Goal: Task Accomplishment & Management: Manage account settings

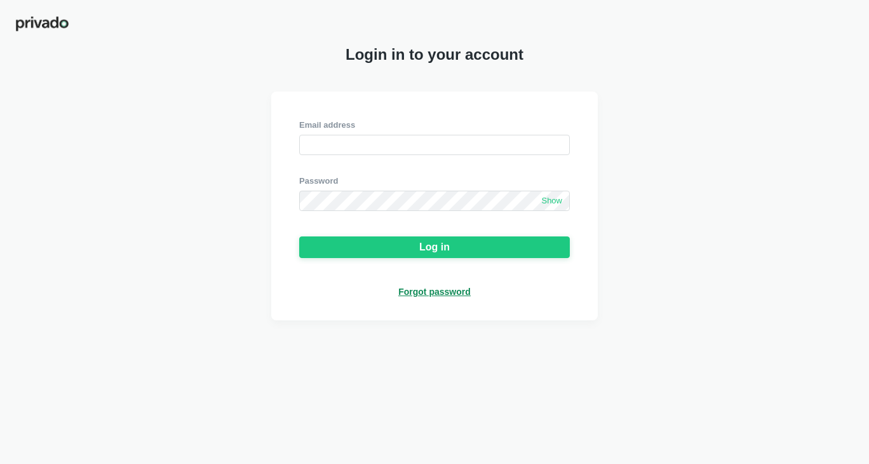
type input "[EMAIL_ADDRESS][DOMAIN_NAME]"
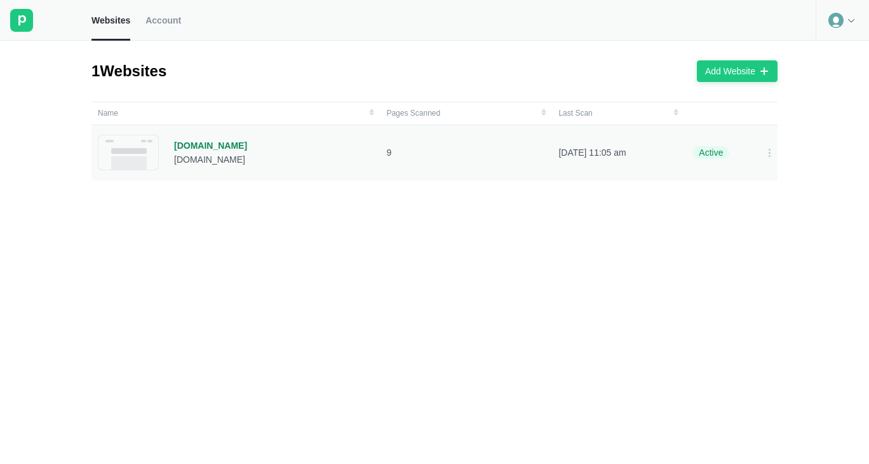
click at [270, 142] on div "[DOMAIN_NAME] [DOMAIN_NAME]" at bounding box center [236, 153] width 276 height 36
click at [759, 147] on div at bounding box center [769, 152] width 20 height 20
click at [855, 19] on icon at bounding box center [851, 20] width 10 height 10
click at [830, 121] on div "1 Websites Add Website Name Pages Scanned Last Scan [DOMAIN_NAME] [DOMAIN_NAME]…" at bounding box center [434, 252] width 869 height 423
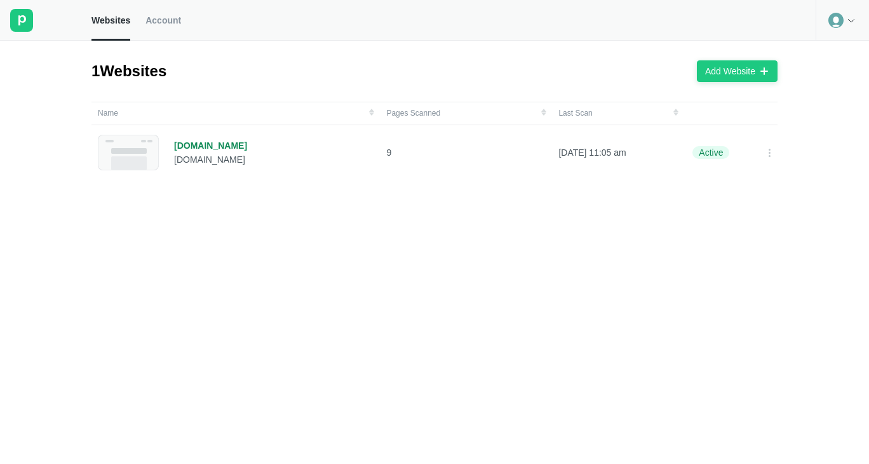
click at [175, 12] on link "Account" at bounding box center [163, 20] width 36 height 41
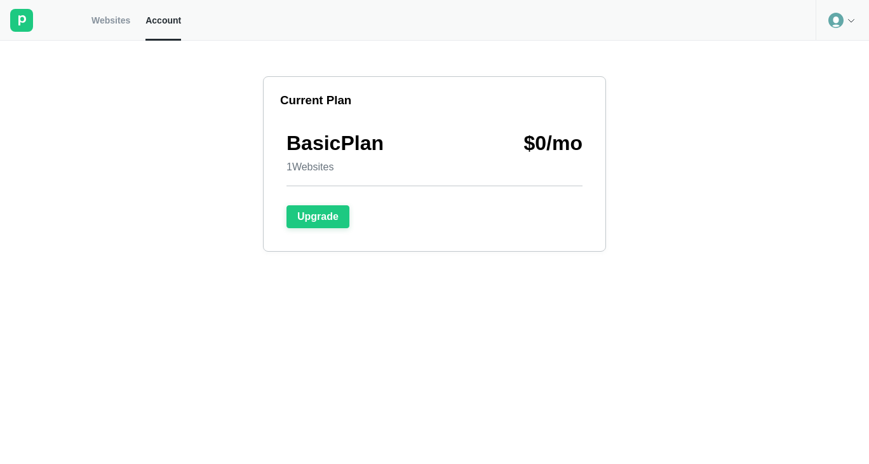
click at [854, 22] on icon at bounding box center [851, 20] width 10 height 10
click at [827, 27] on div at bounding box center [841, 20] width 53 height 41
click at [834, 20] on circle at bounding box center [835, 20] width 15 height 15
click at [28, 22] on rect at bounding box center [21, 20] width 23 height 23
